Goal: Information Seeking & Learning: Learn about a topic

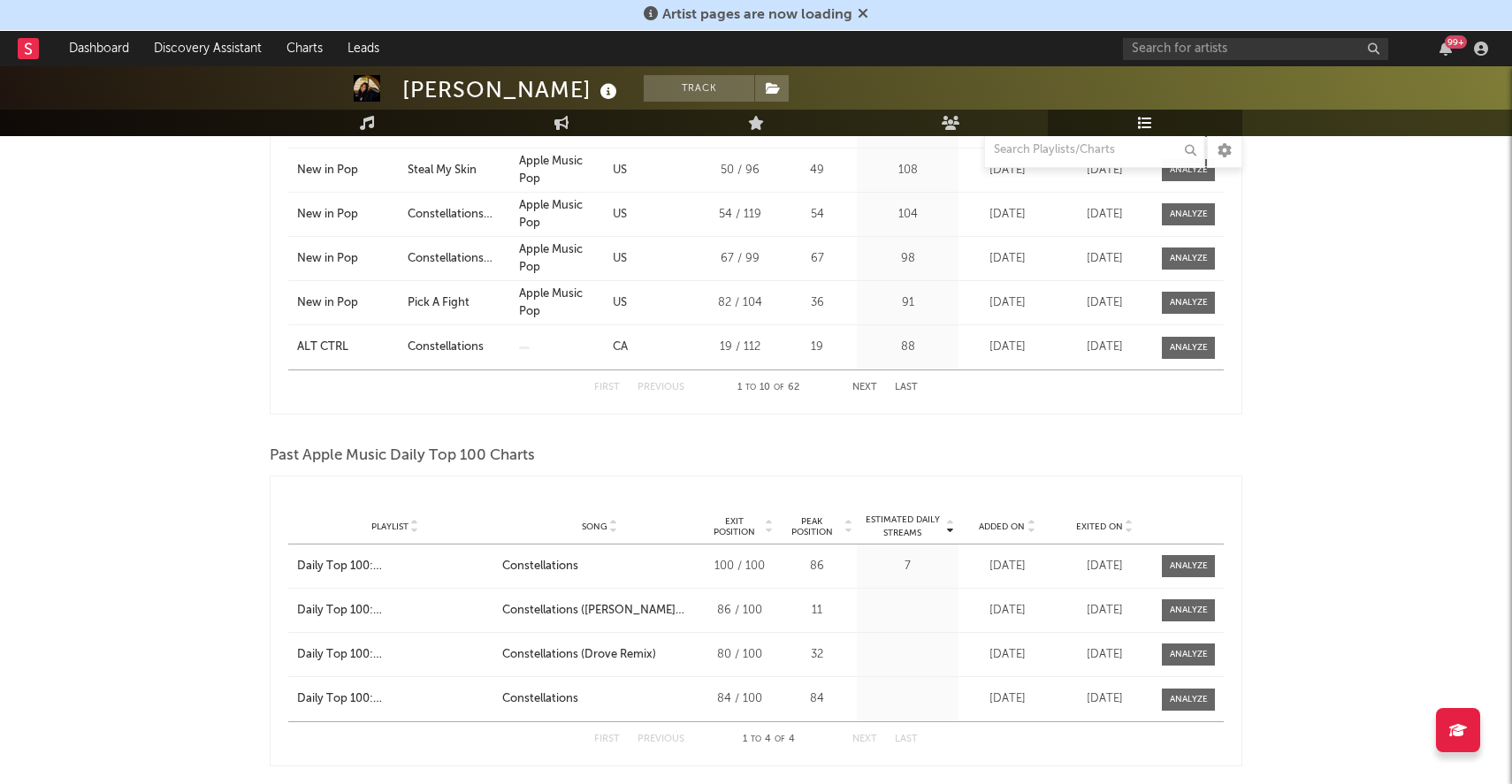
scroll to position [1310, 0]
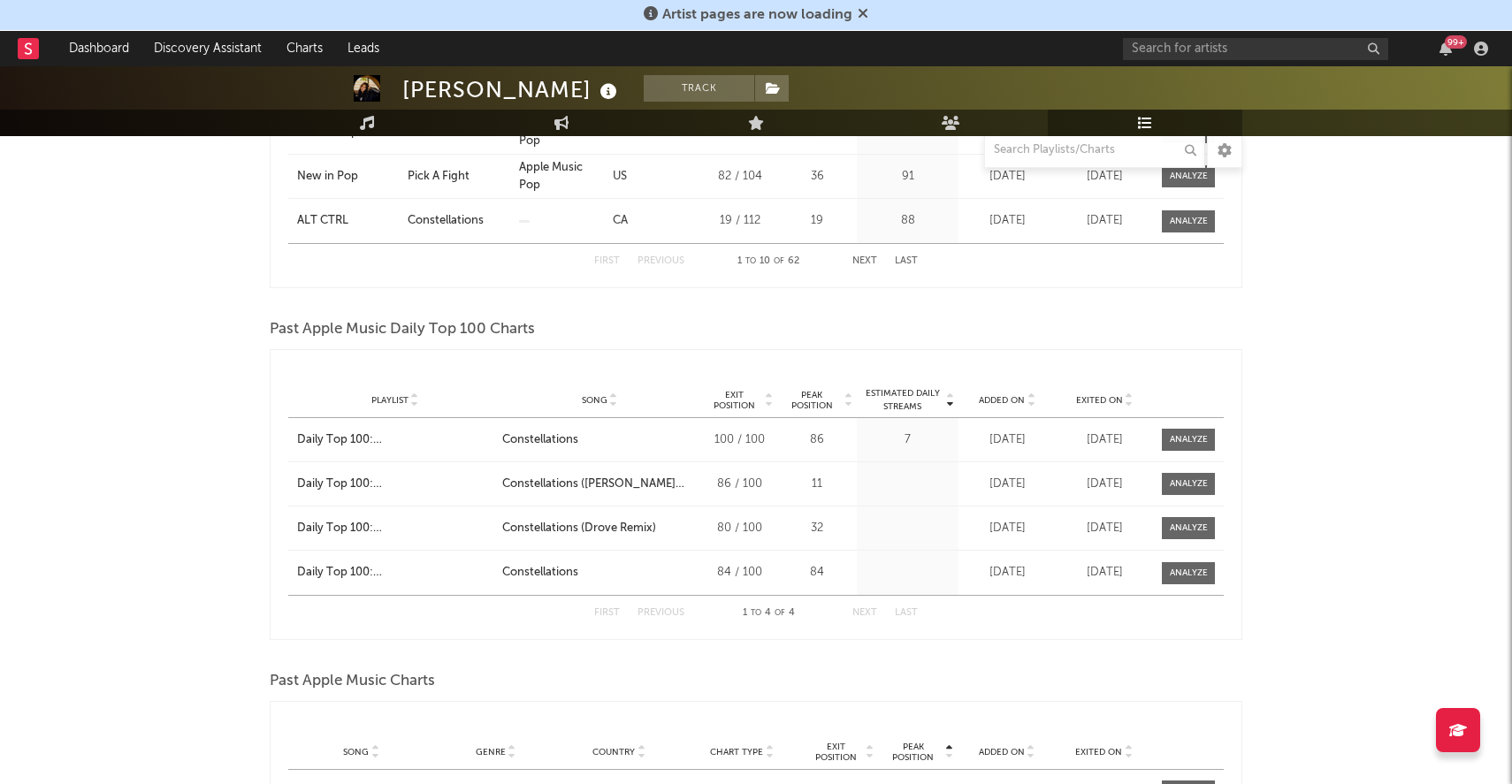
click at [1030, 402] on icon at bounding box center [1031, 403] width 9 height 7
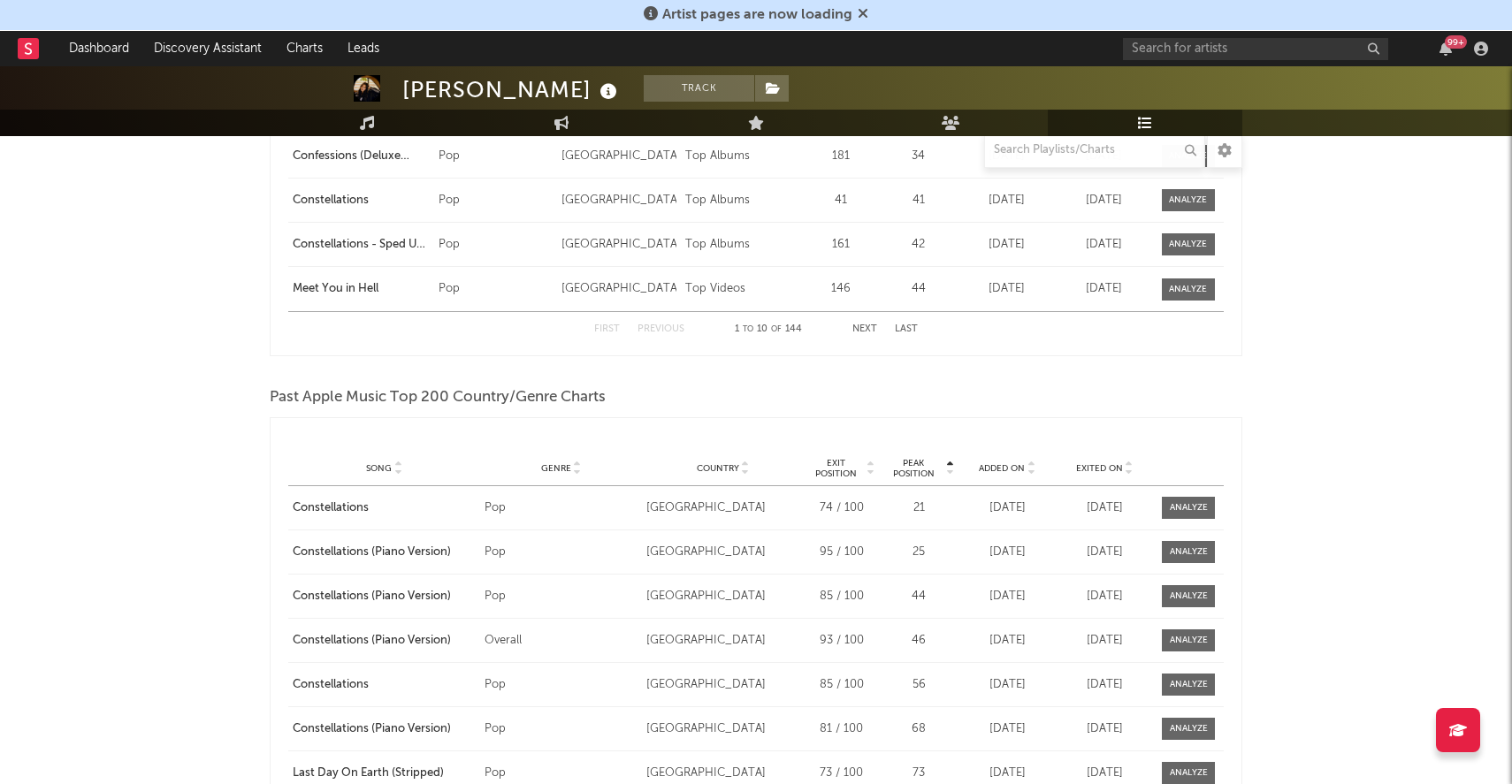
scroll to position [2246, 0]
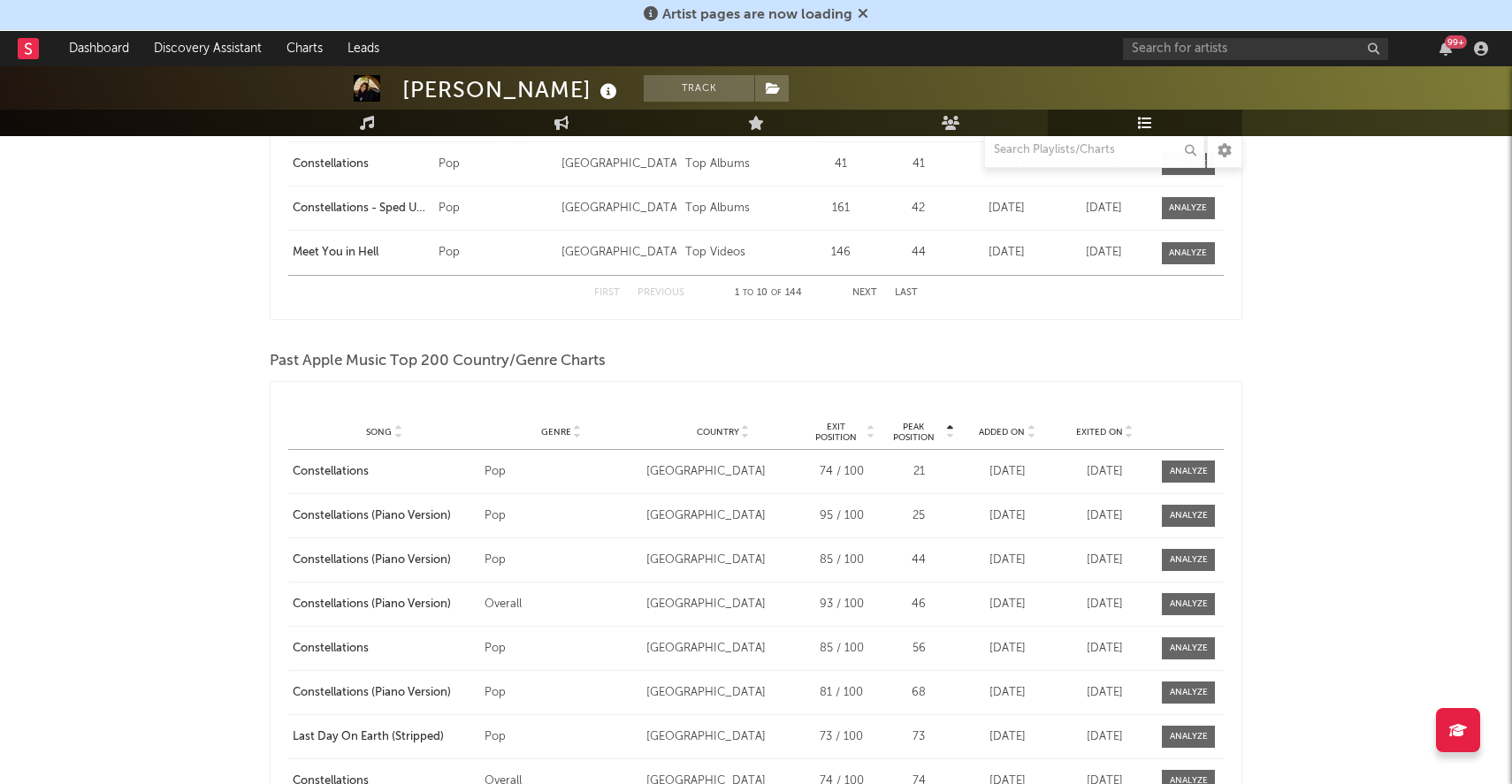
click at [1030, 432] on icon at bounding box center [1031, 435] width 9 height 7
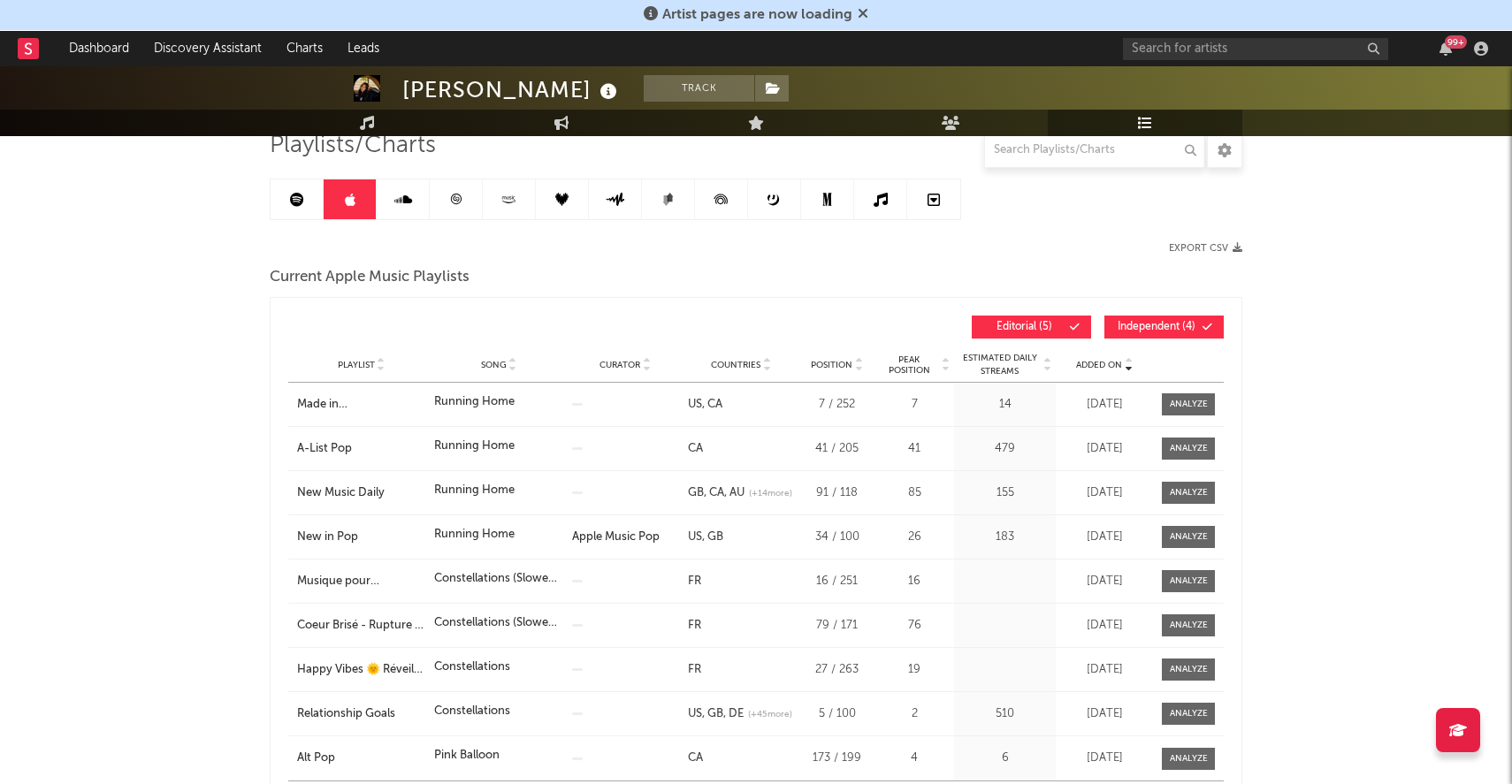
scroll to position [0, 0]
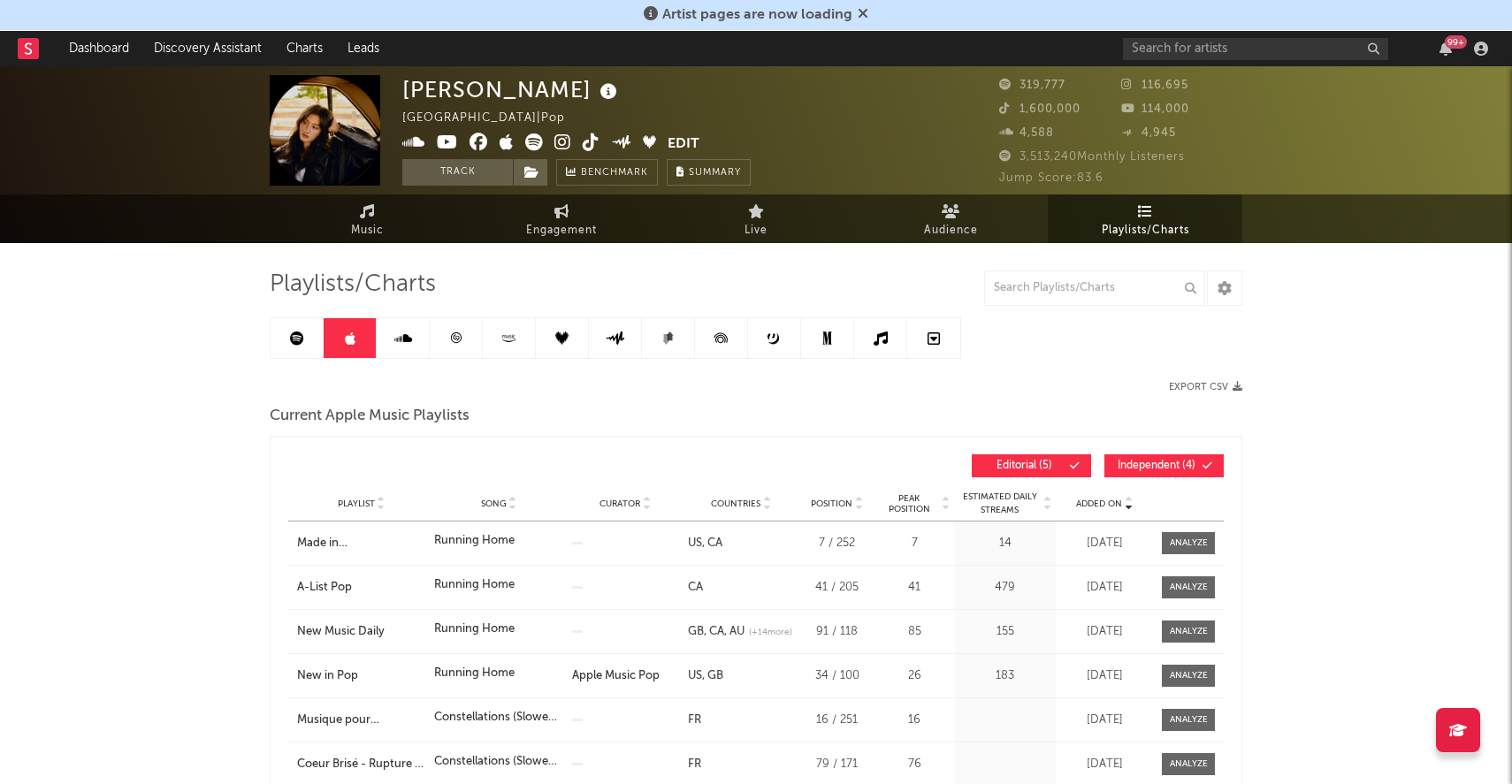
click at [293, 341] on icon at bounding box center [297, 338] width 14 height 14
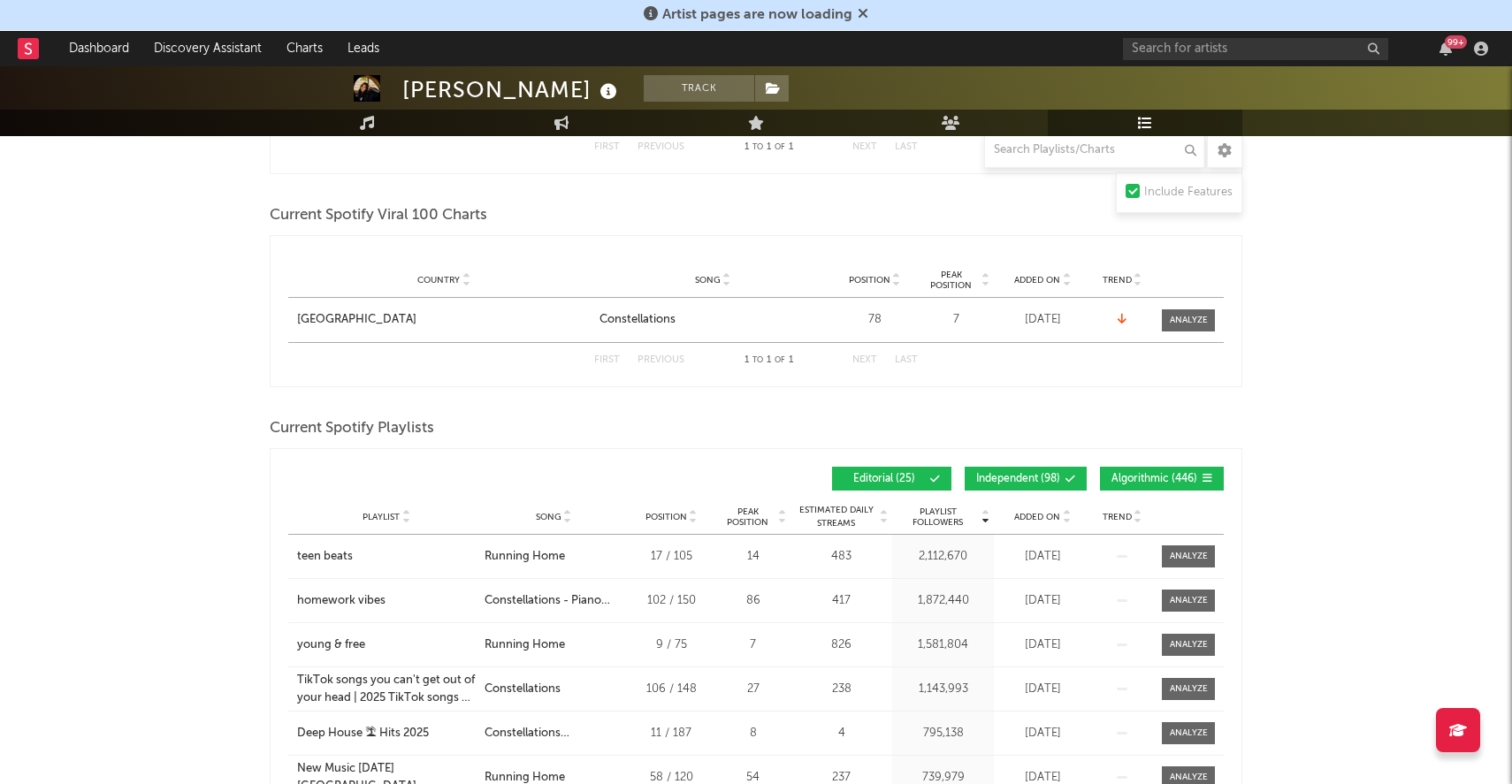
scroll to position [441, 0]
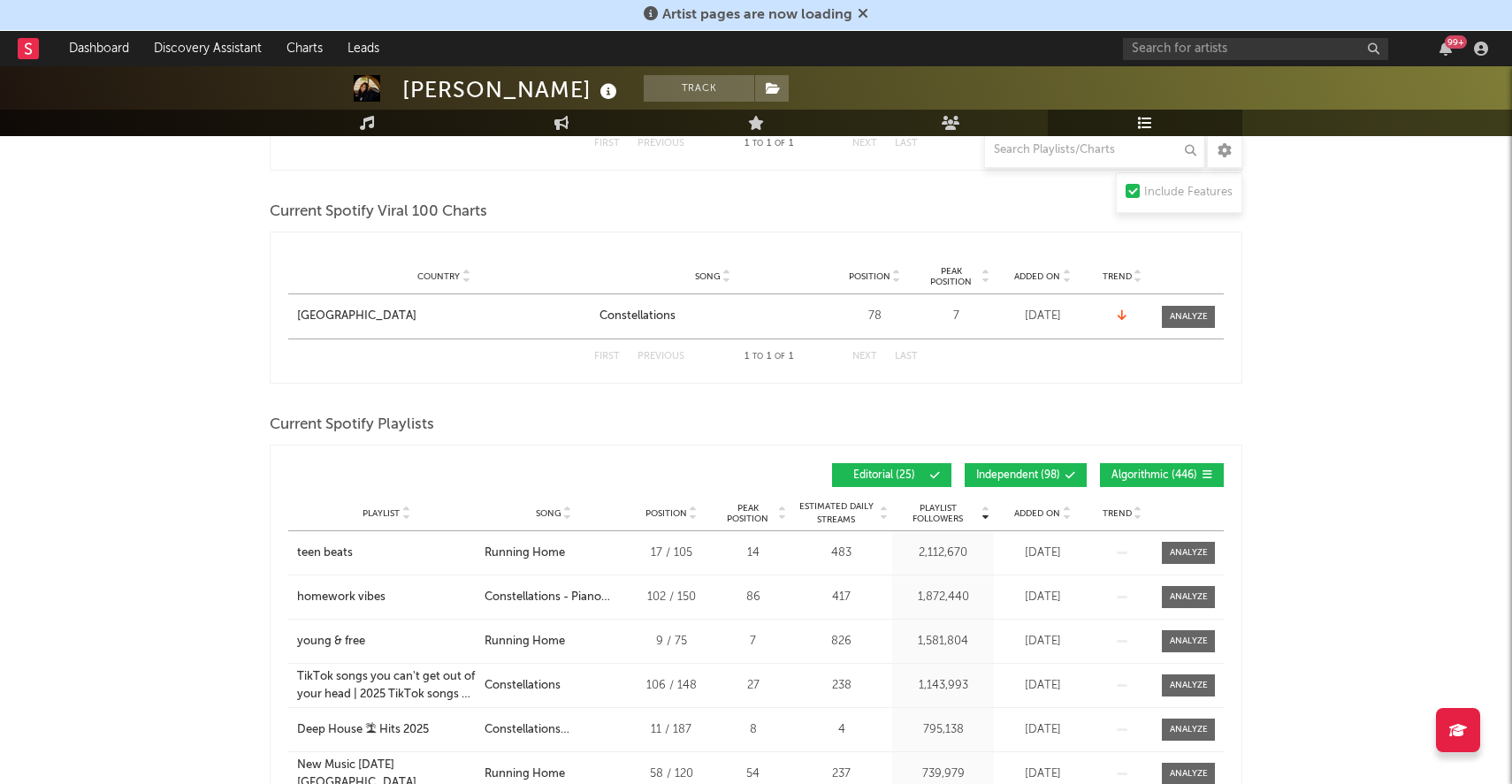
click at [1053, 512] on span "Added On" at bounding box center [1037, 513] width 46 height 11
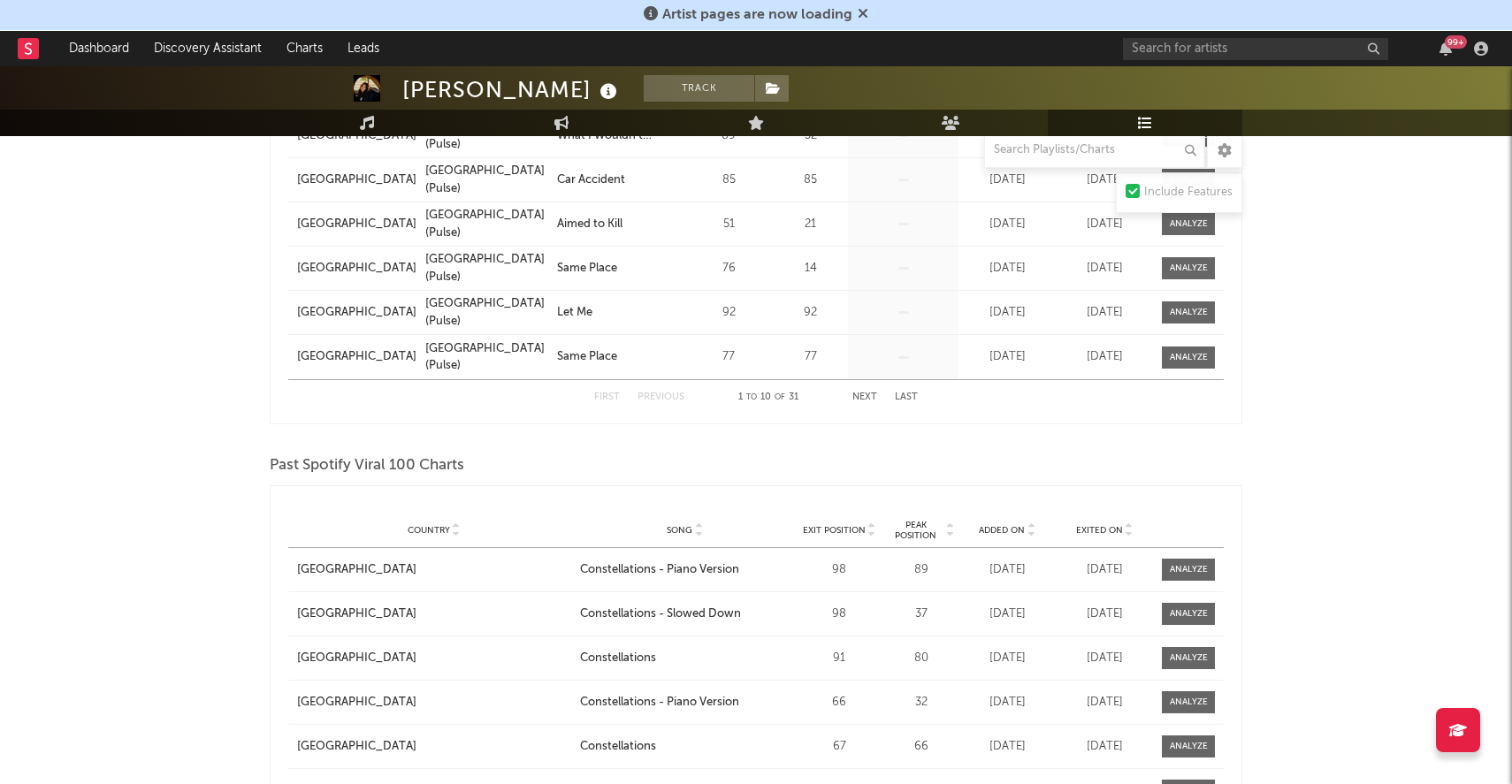
scroll to position [1860, 0]
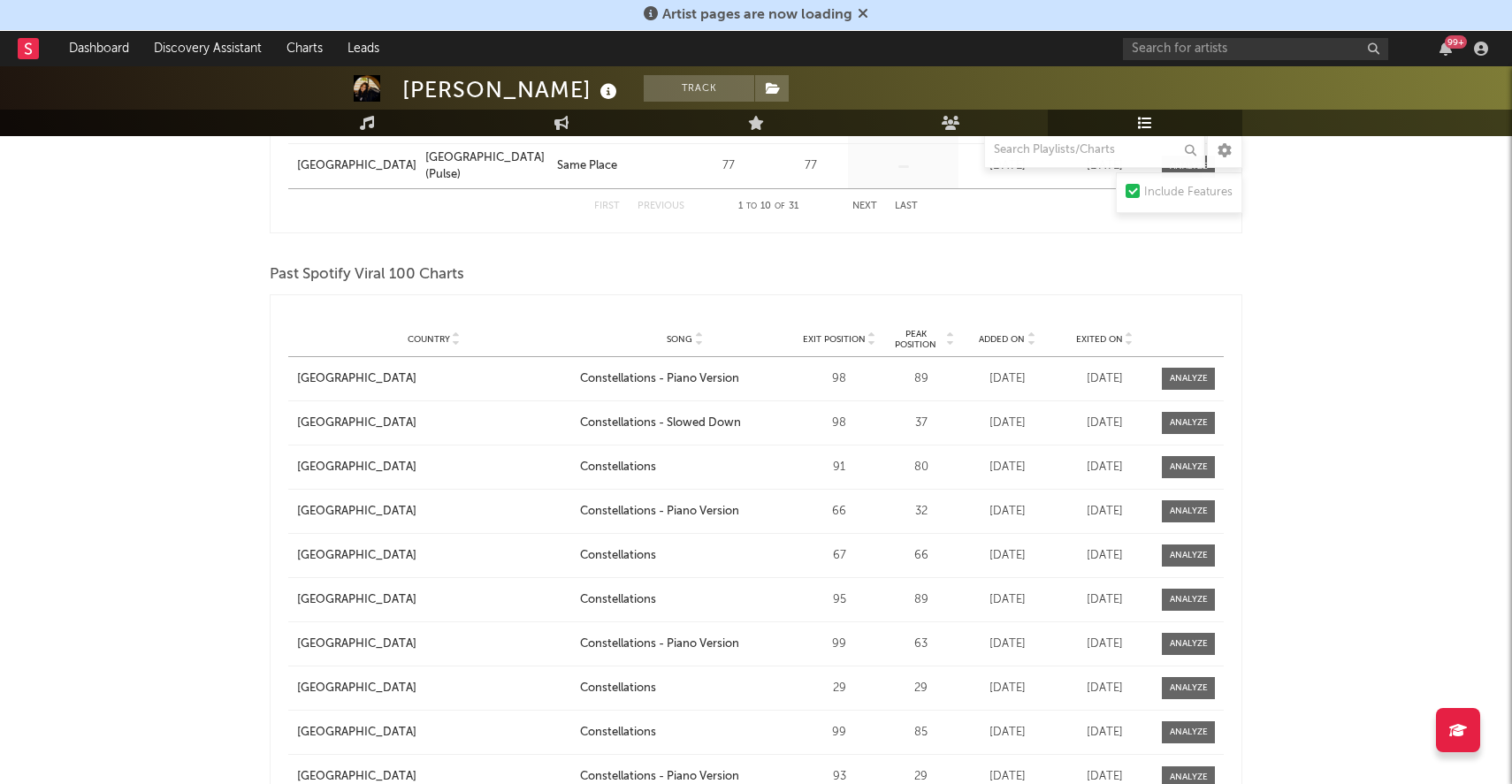
click at [1030, 343] on icon at bounding box center [1031, 342] width 9 height 7
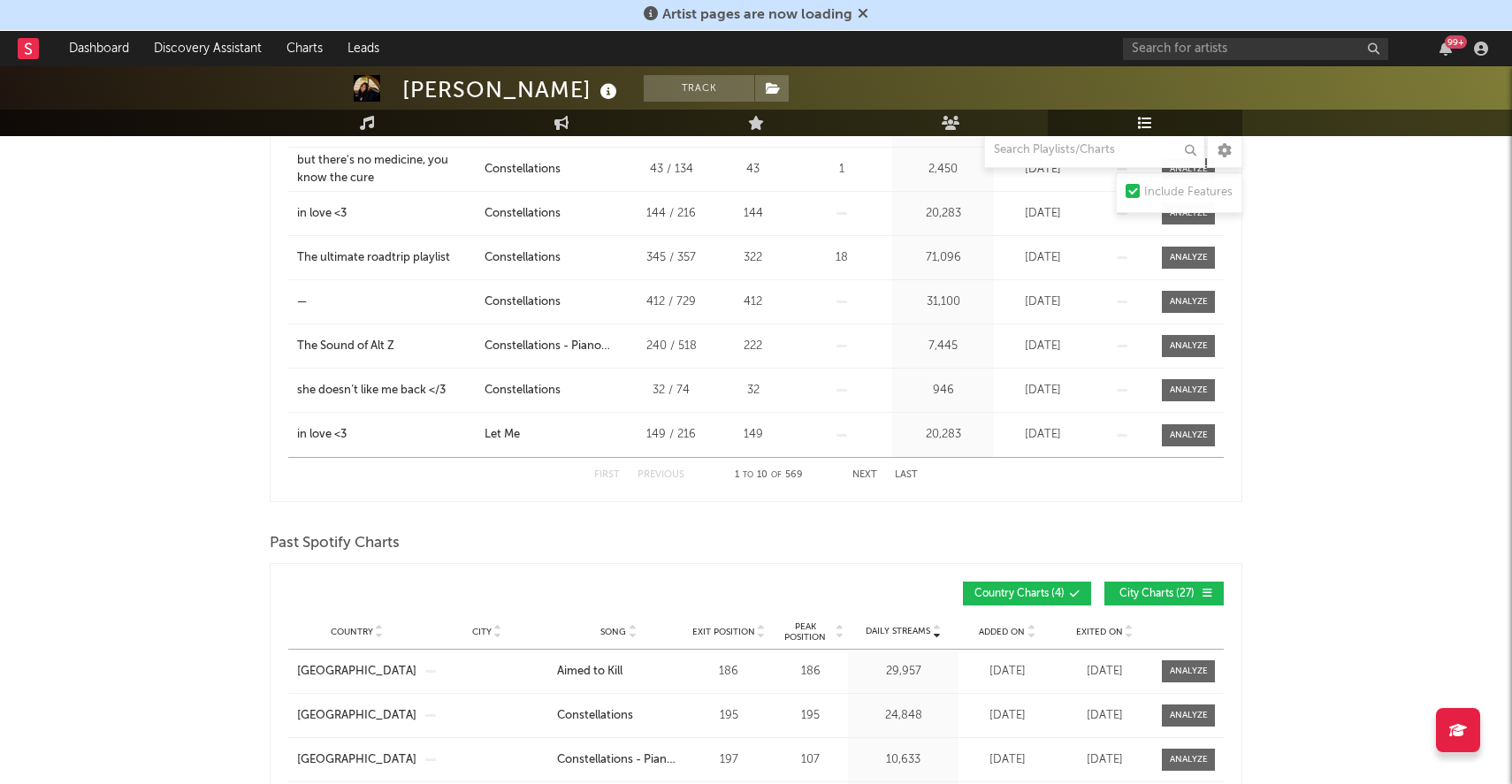
scroll to position [488, 0]
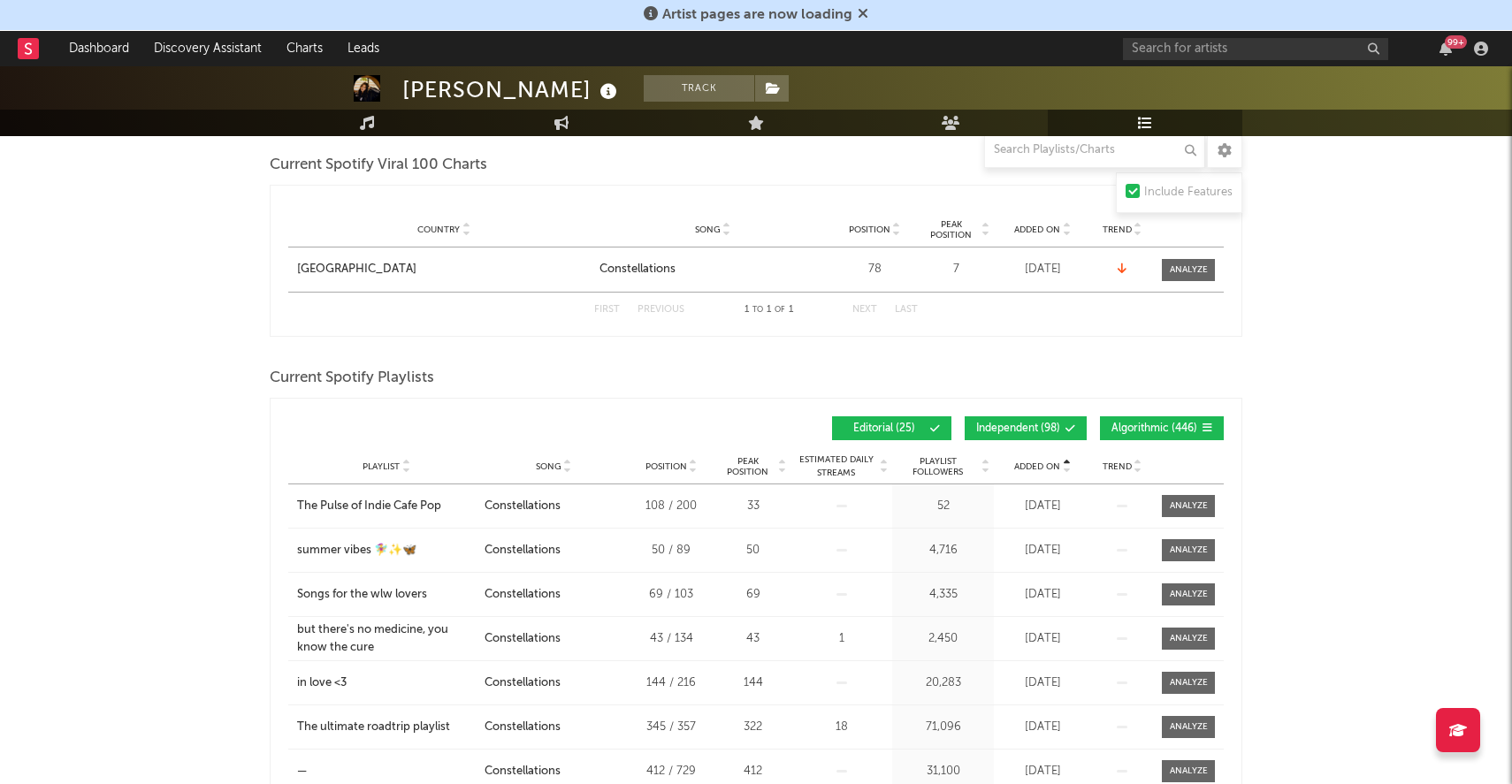
click at [1064, 460] on icon at bounding box center [1065, 462] width 9 height 7
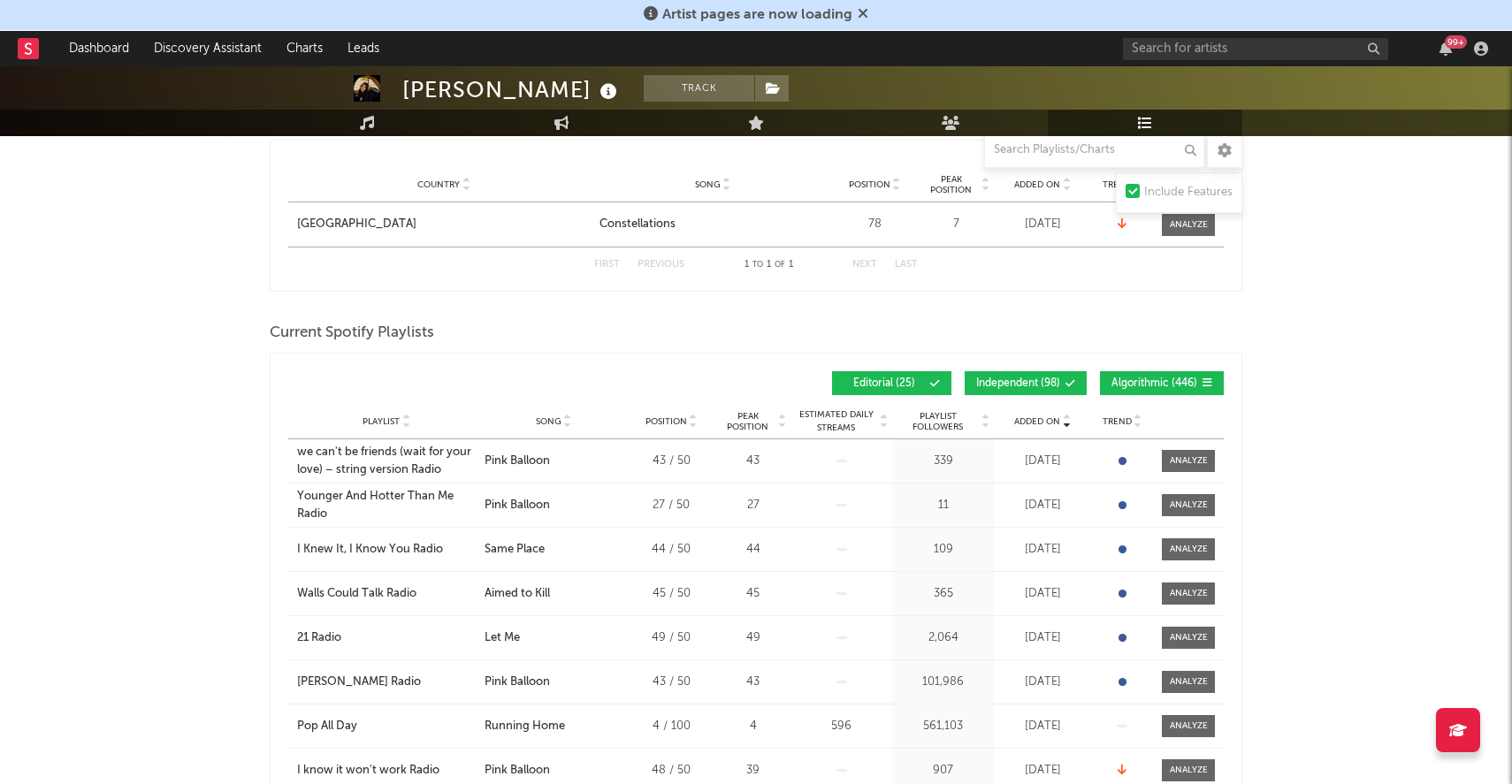
scroll to position [535, 0]
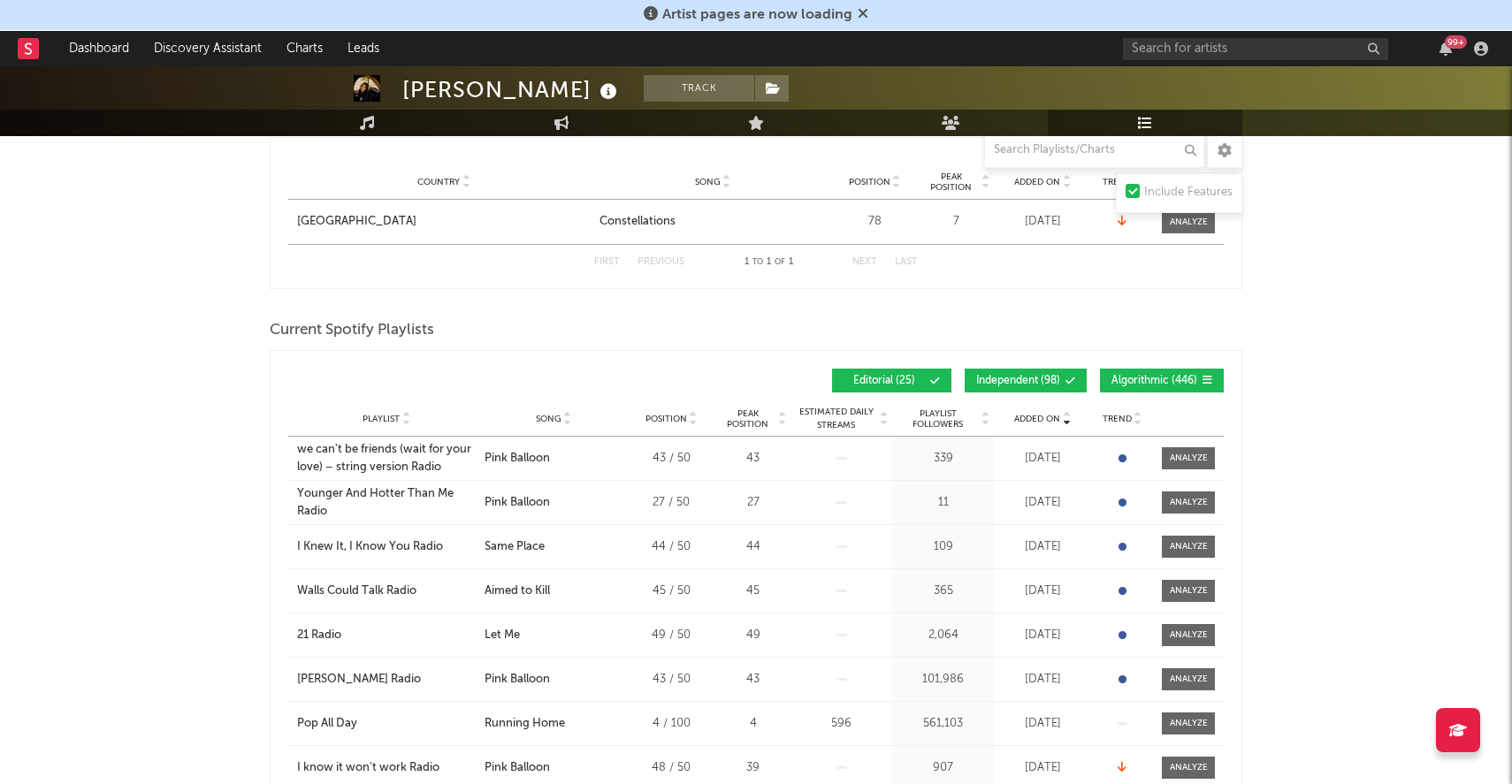
click at [1153, 380] on span "Algorithmic ( 446 )" at bounding box center [1154, 380] width 86 height 11
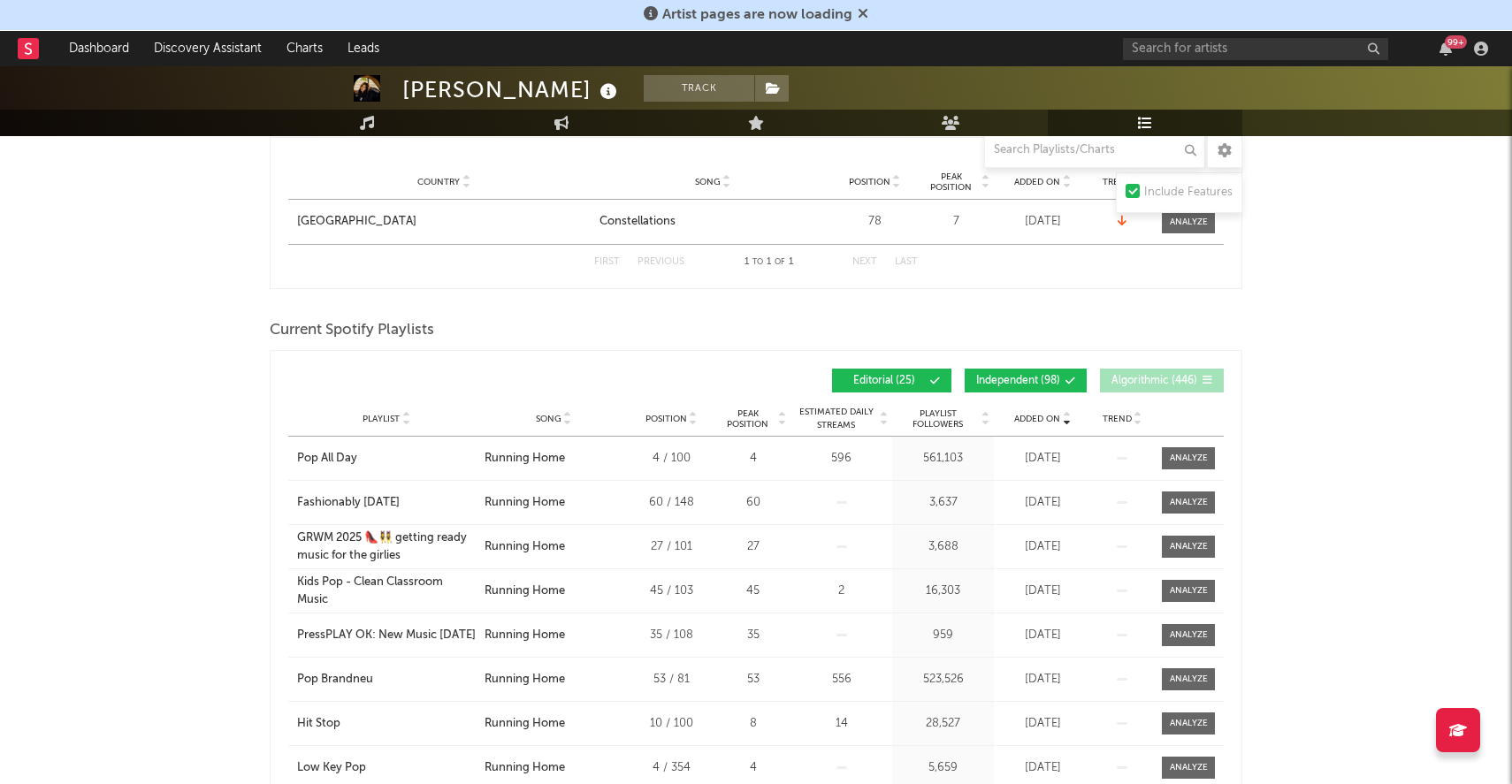
click at [1016, 382] on span "Independent ( 98 )" at bounding box center [1018, 380] width 84 height 11
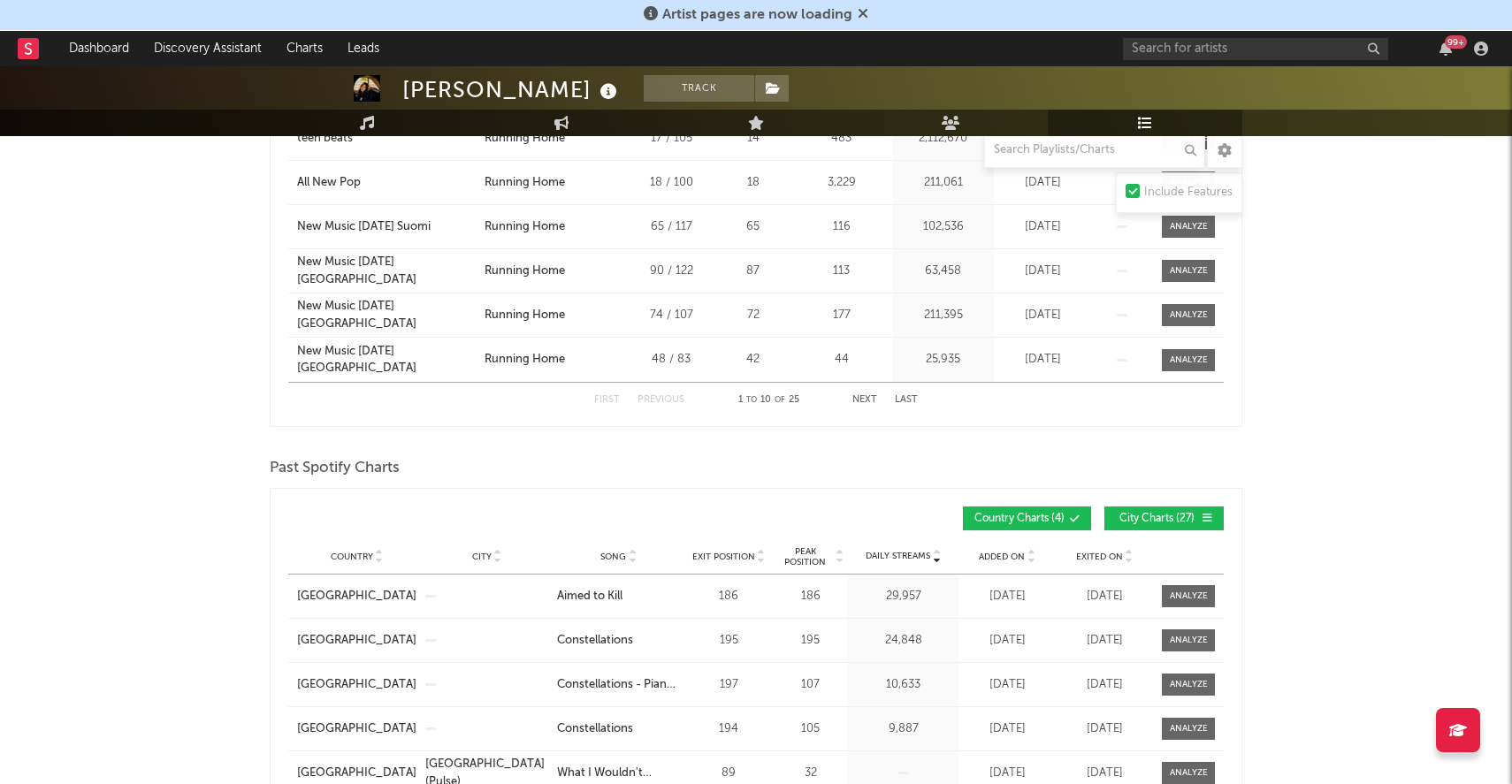
scroll to position [1123, 0]
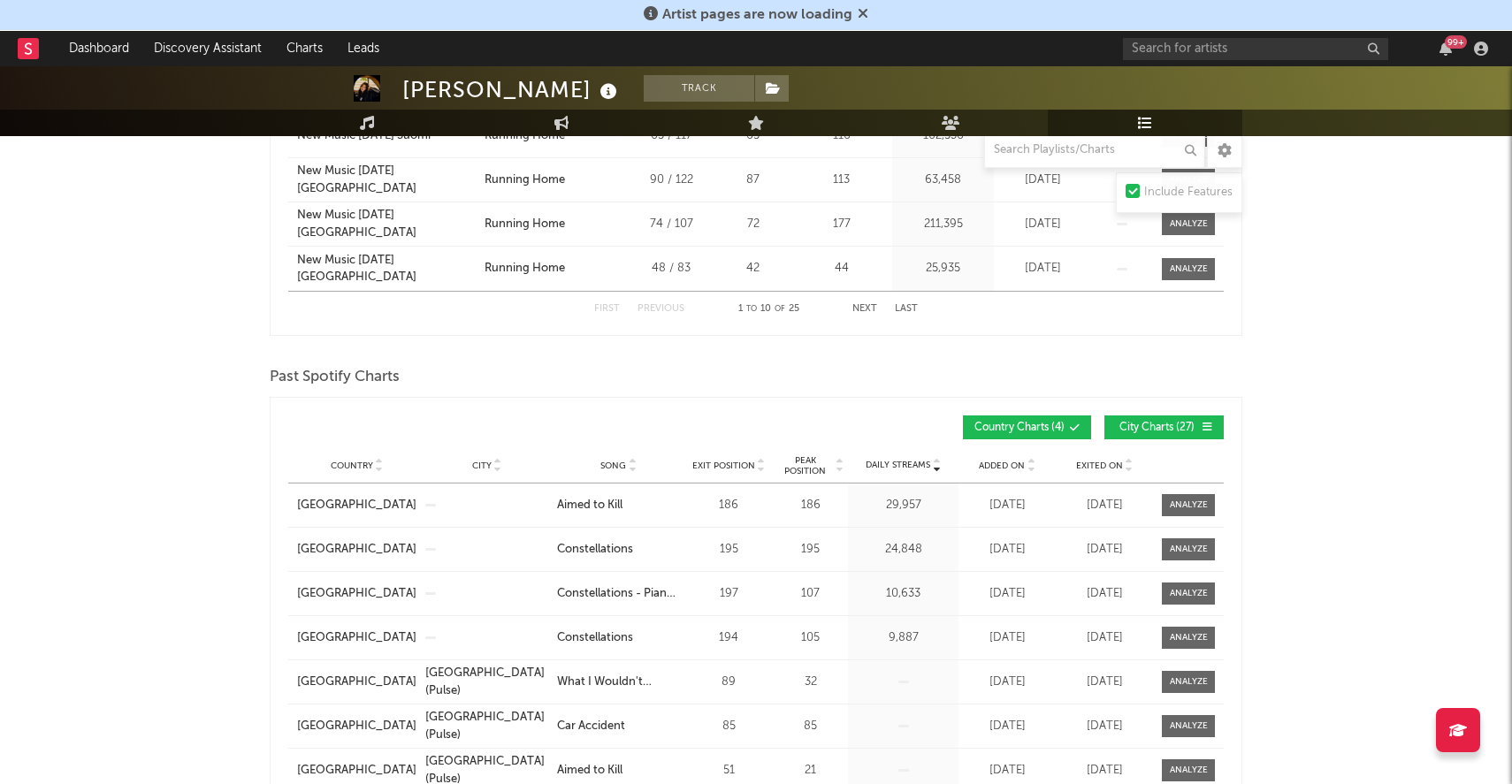
click at [1030, 459] on icon at bounding box center [1031, 462] width 9 height 7
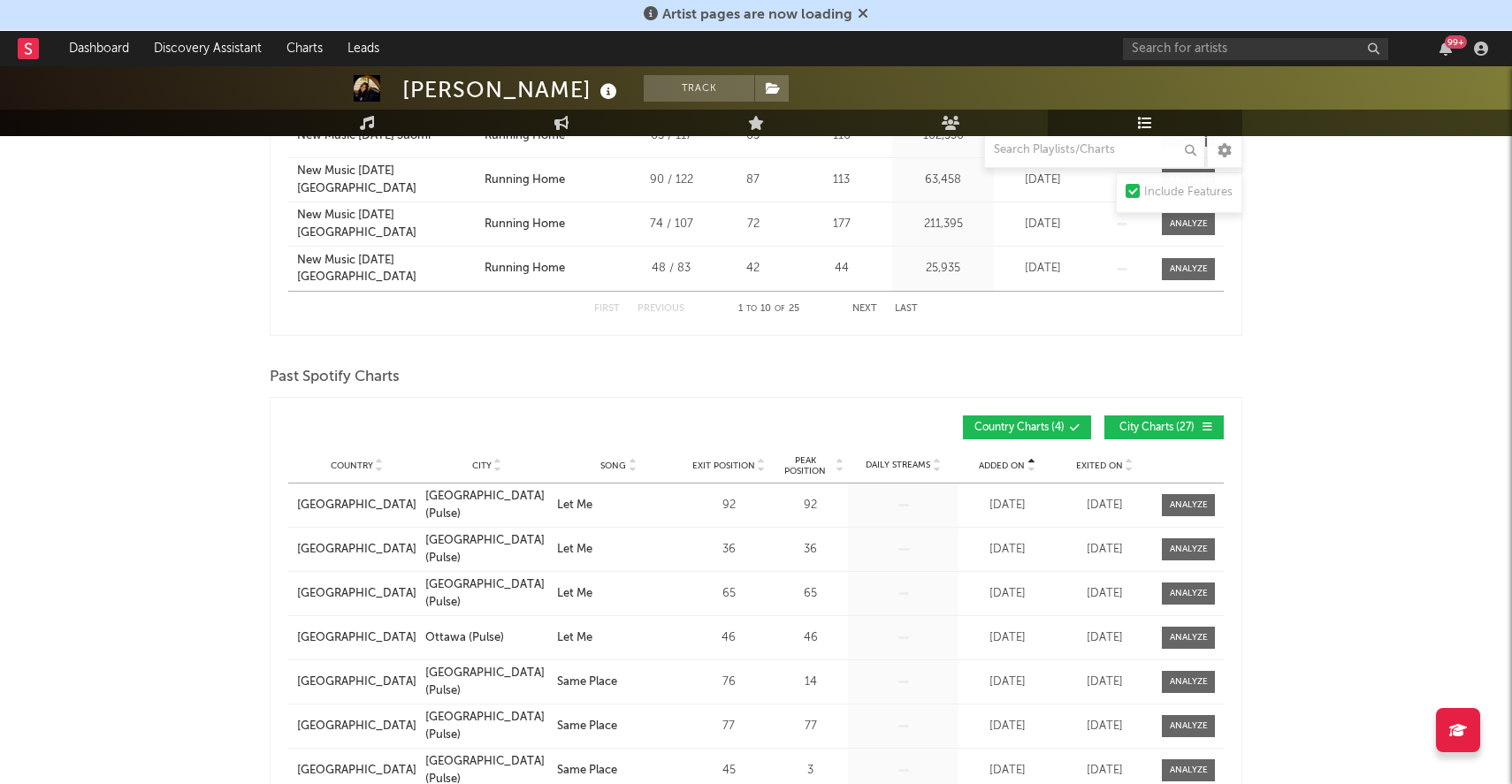
click at [1030, 459] on icon at bounding box center [1031, 462] width 9 height 7
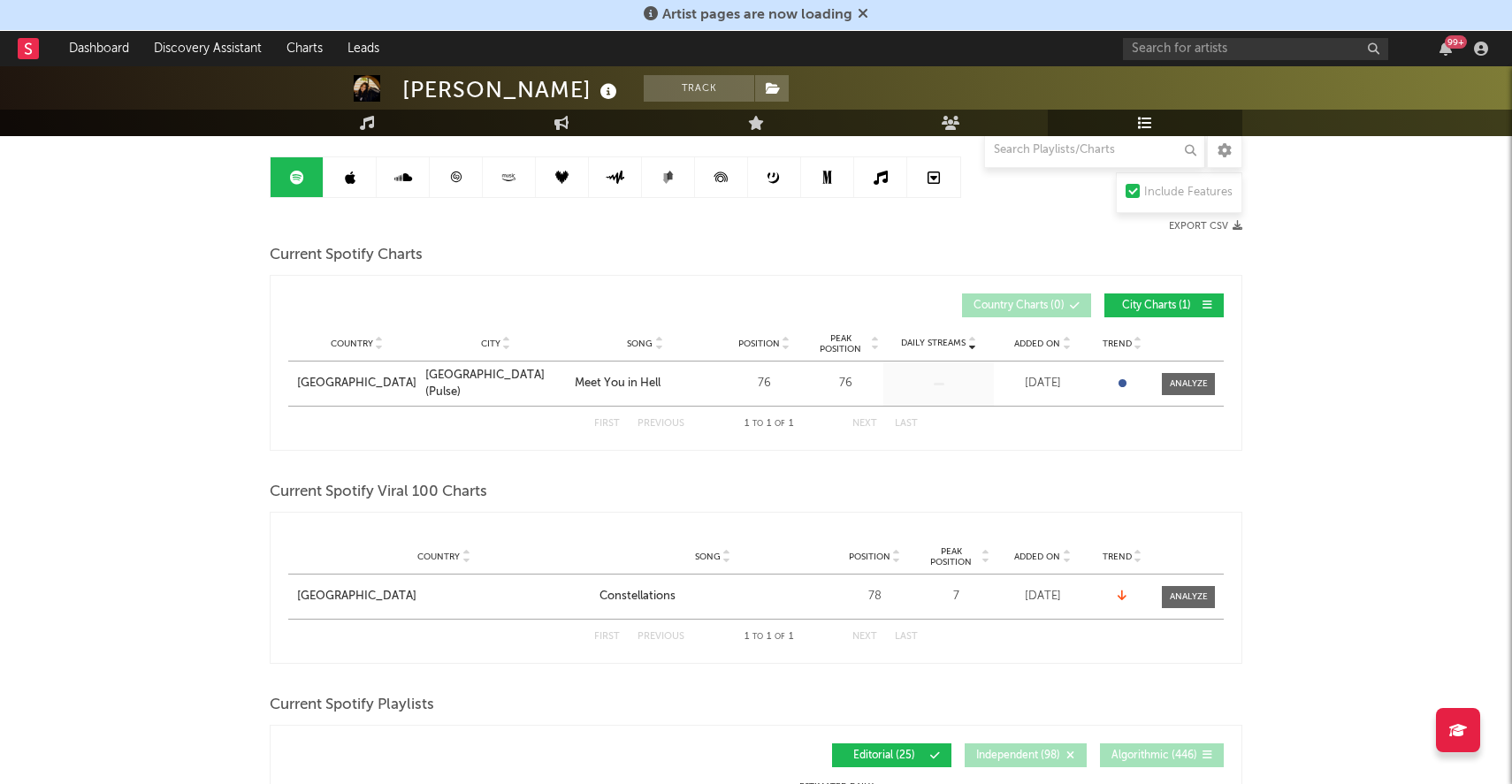
scroll to position [0, 0]
